Goal: Task Accomplishment & Management: Use online tool/utility

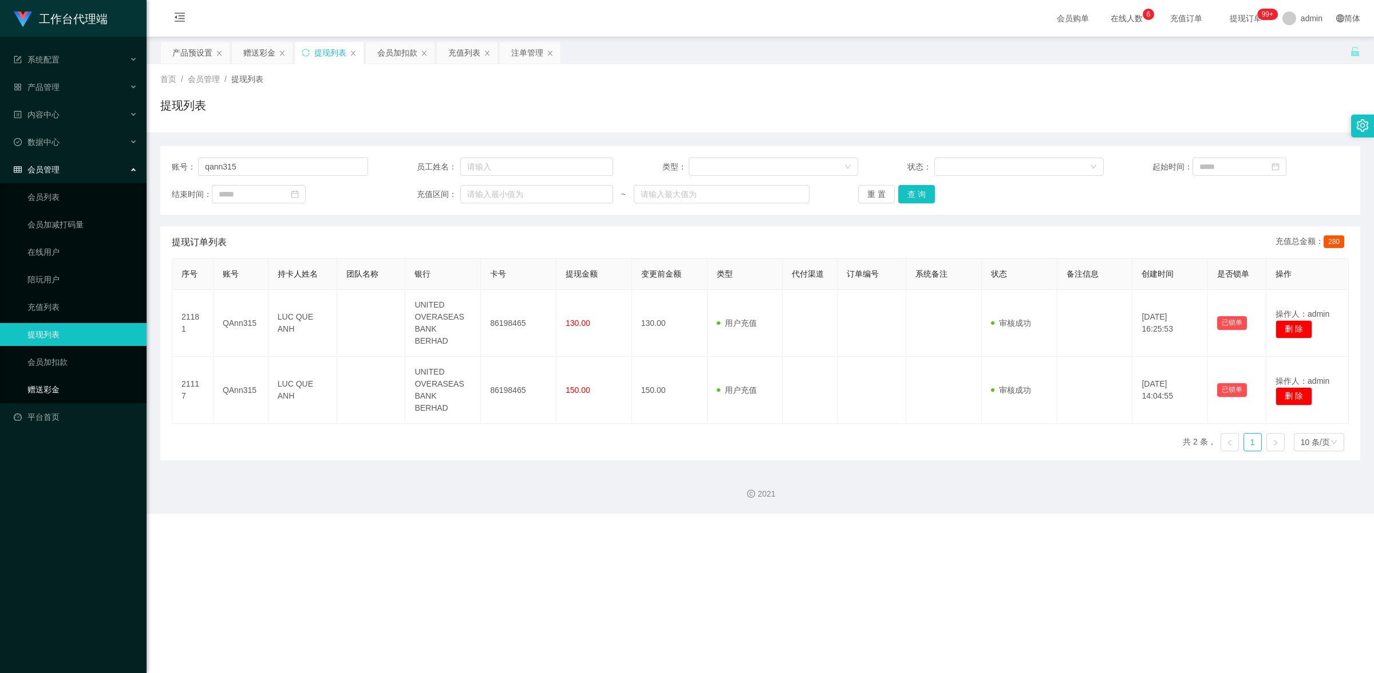
click at [58, 381] on link "赠送彩金" at bounding box center [82, 389] width 110 height 23
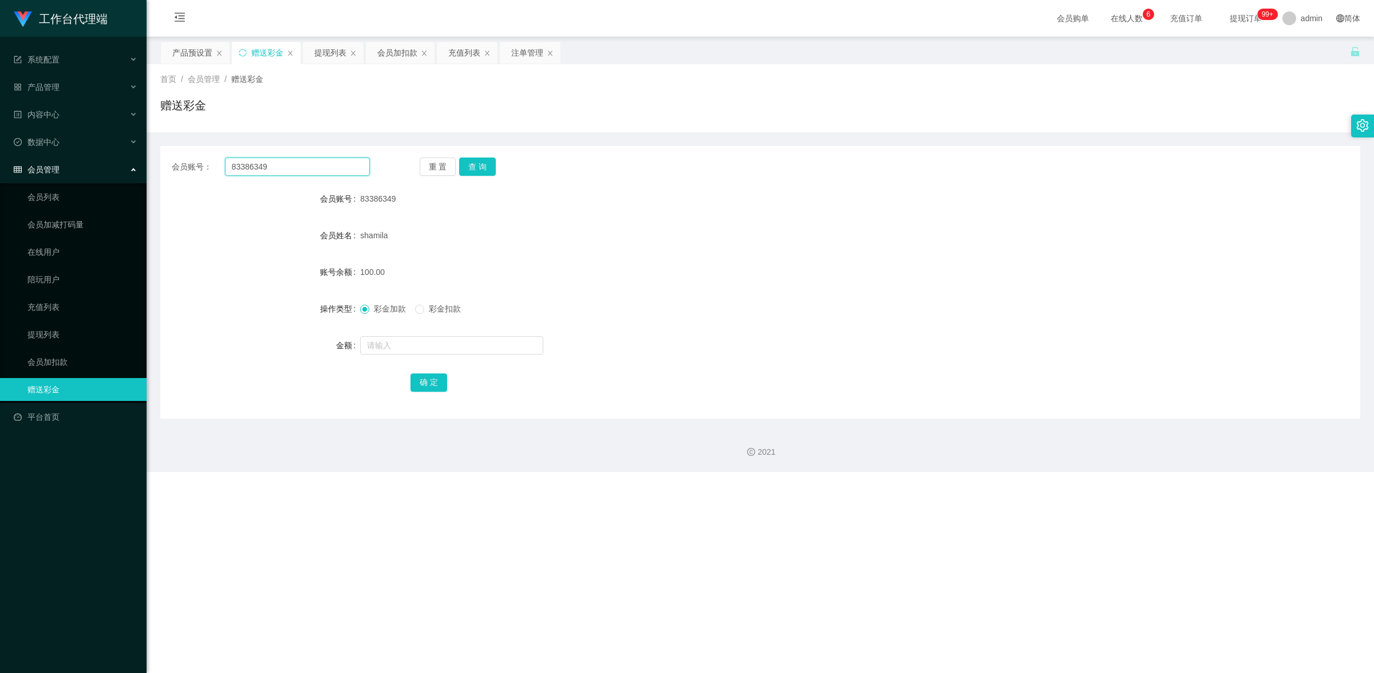
drag, startPoint x: 273, startPoint y: 169, endPoint x: 255, endPoint y: 164, distance: 19.0
click at [228, 157] on input "83386349" at bounding box center [297, 166] width 145 height 18
paste input "65900441"
type input "6590044149"
click at [471, 162] on button "查 询" at bounding box center [477, 166] width 37 height 18
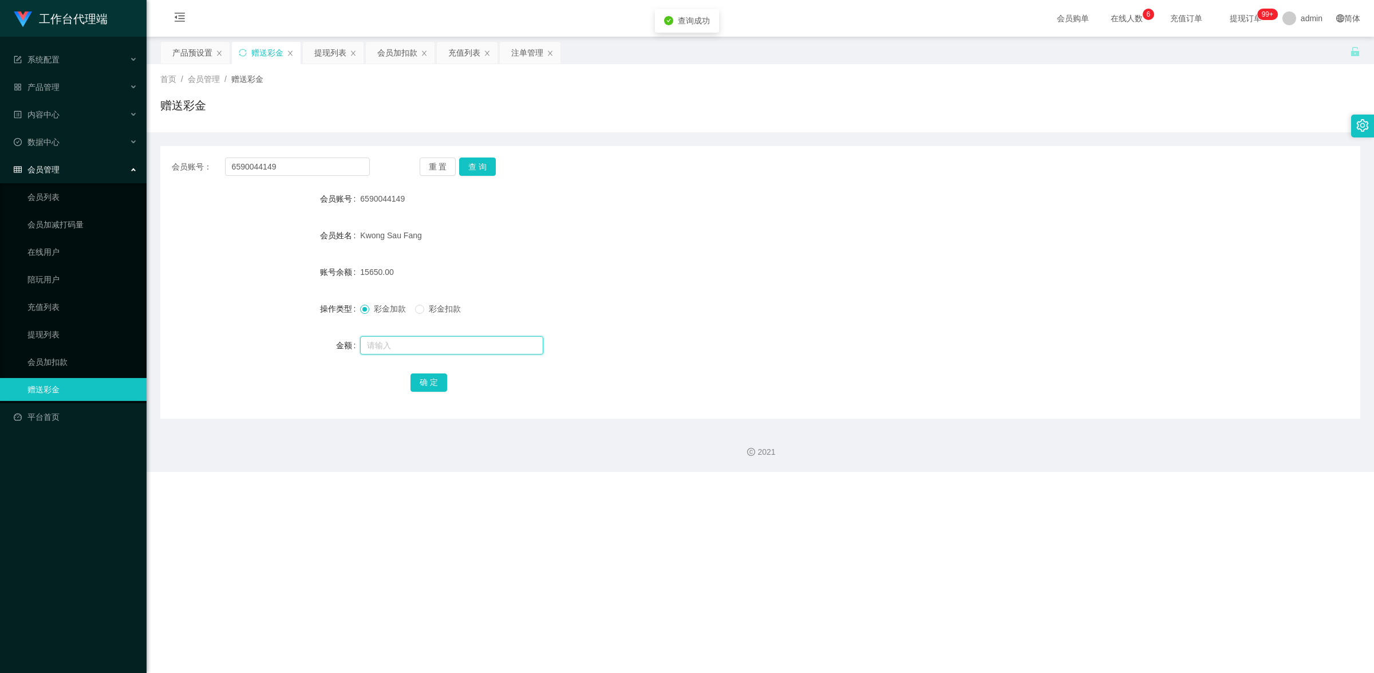
click at [390, 344] on input "text" at bounding box center [451, 345] width 183 height 18
type input "100"
drag, startPoint x: 425, startPoint y: 385, endPoint x: 567, endPoint y: 335, distance: 149.9
click at [425, 385] on button "确 定" at bounding box center [429, 382] width 37 height 18
